Goal: Find specific page/section: Find specific page/section

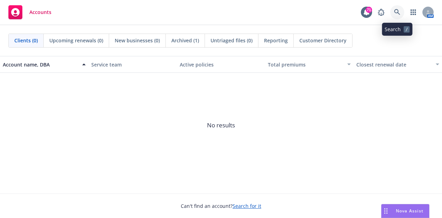
click at [394, 10] on icon at bounding box center [397, 12] width 6 height 6
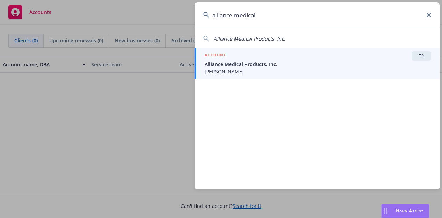
type input "alliance medical"
click at [306, 66] on span "Alliance Medical Products, Inc." at bounding box center [318, 64] width 227 height 7
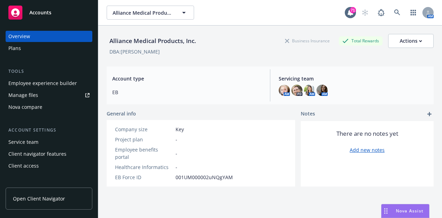
click at [58, 84] on div "Employee experience builder" at bounding box center [42, 83] width 69 height 11
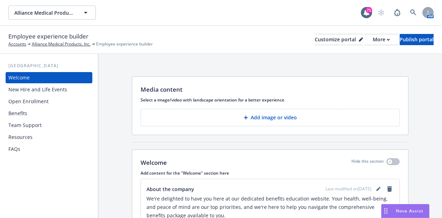
click at [41, 135] on div "Resources" at bounding box center [48, 137] width 81 height 11
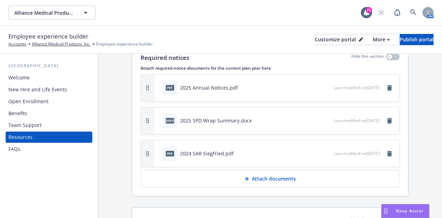
scroll to position [204, 0]
